Goal: Transaction & Acquisition: Purchase product/service

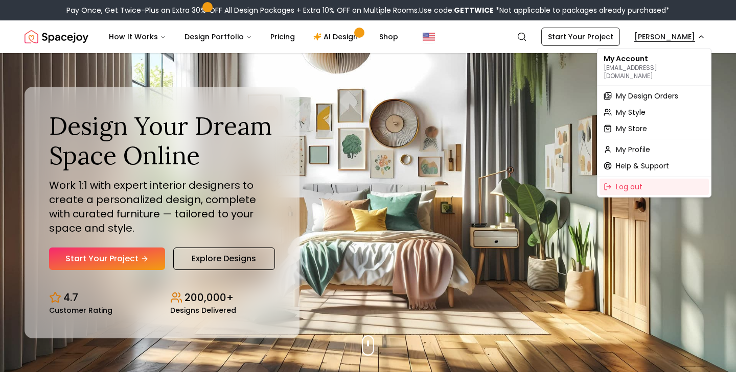
click at [635, 107] on span "My Style" at bounding box center [631, 112] width 30 height 10
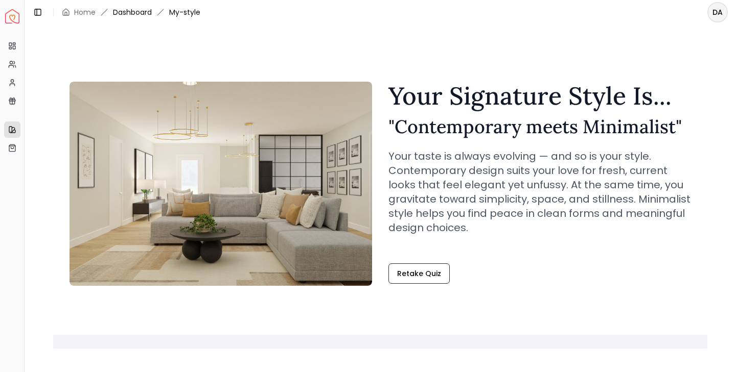
click at [132, 12] on link "Dashboard" at bounding box center [132, 12] width 39 height 10
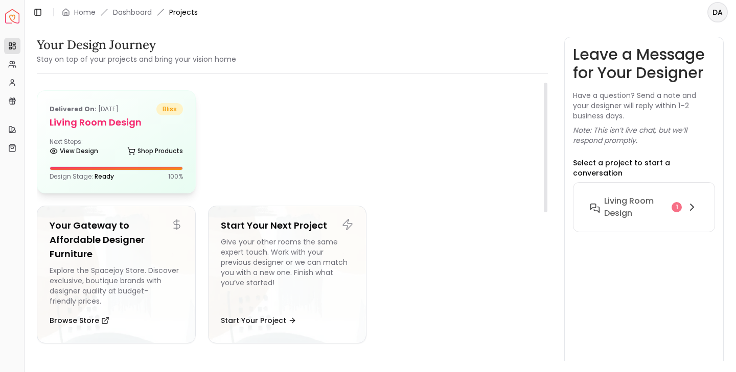
click at [114, 138] on div "Next Steps: View Design Shop Products" at bounding box center [116, 148] width 133 height 20
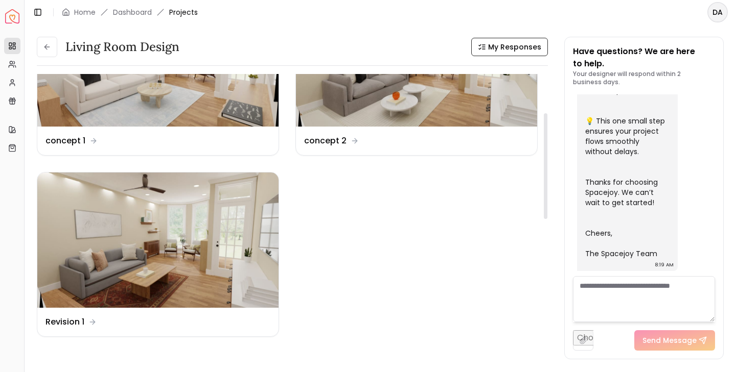
scroll to position [110, 0]
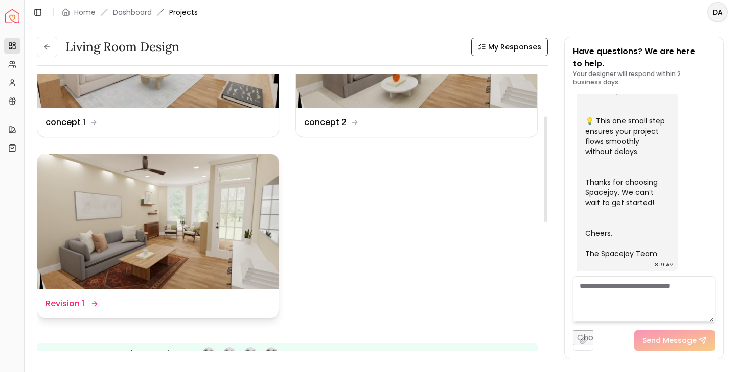
click at [188, 241] on img at bounding box center [157, 222] width 241 height 136
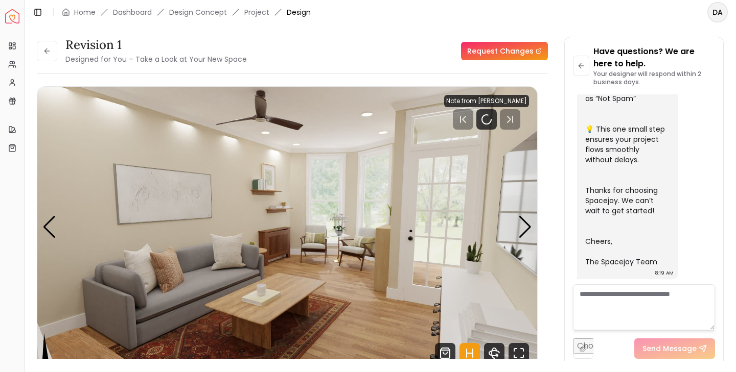
scroll to position [413, 0]
click at [485, 120] on icon "Pause" at bounding box center [486, 119] width 12 height 12
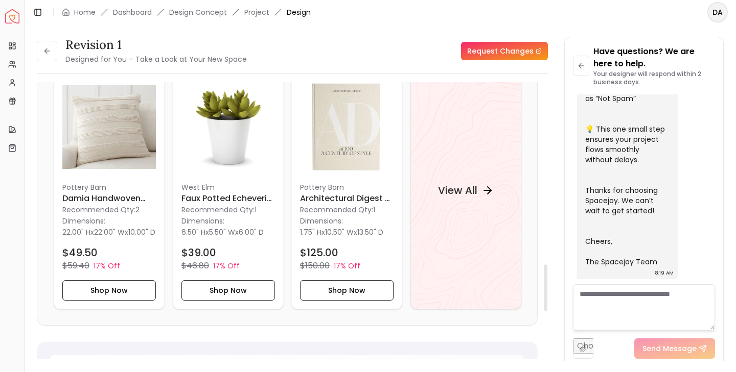
scroll to position [1082, 0]
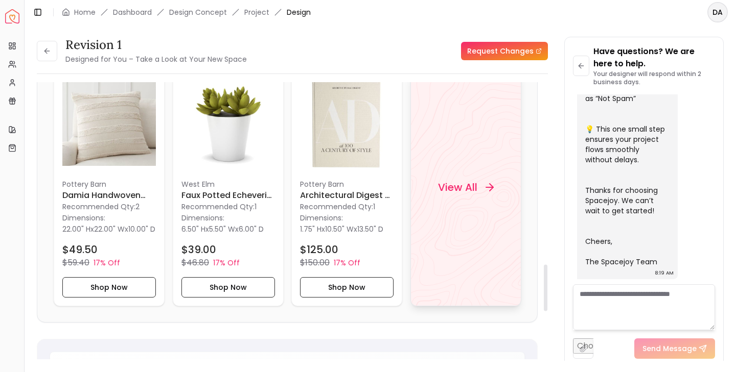
click at [449, 195] on h4 "View All" at bounding box center [456, 187] width 39 height 14
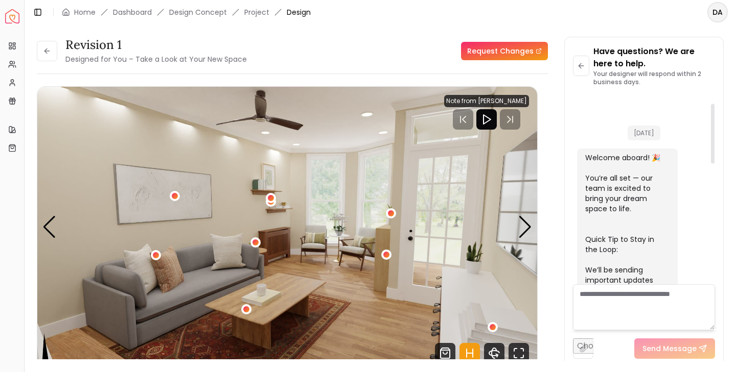
scroll to position [29, 0]
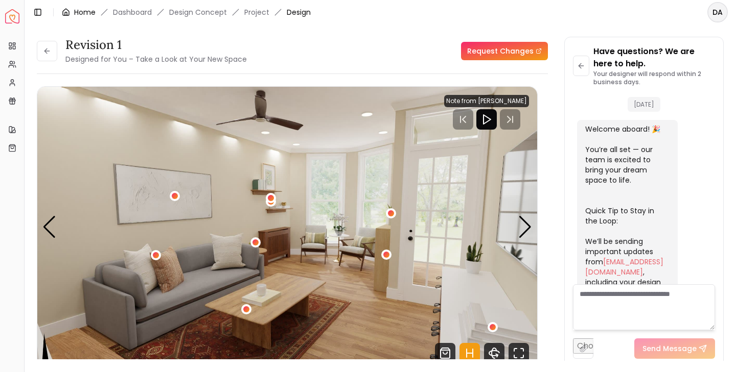
click at [83, 13] on link "Home" at bounding box center [84, 12] width 21 height 10
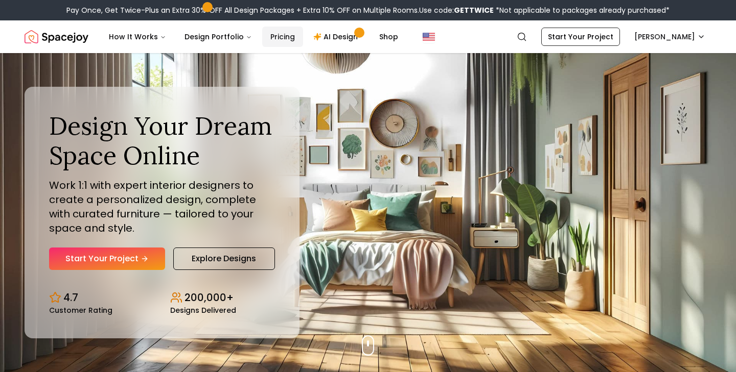
click at [273, 35] on link "Pricing" at bounding box center [282, 37] width 41 height 20
